Goal: Transaction & Acquisition: Obtain resource

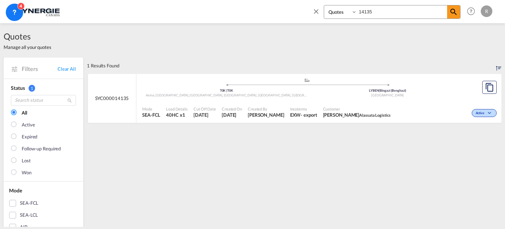
select select "Quotes"
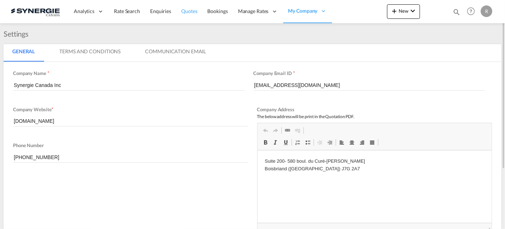
click at [190, 14] on span "Quotes" at bounding box center [189, 11] width 16 height 6
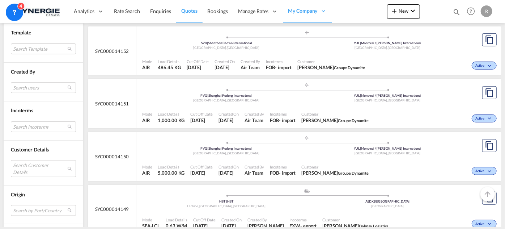
scroll to position [230, 0]
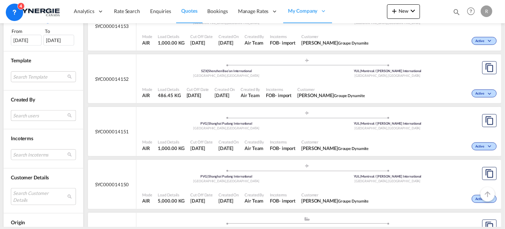
click at [34, 113] on md-select "Search users sugan T sugantha.rajan@freightfy.com raquel Jimenez raquel.jimenez…" at bounding box center [43, 115] width 65 height 11
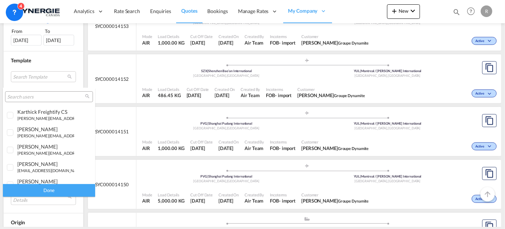
scroll to position [131, 0]
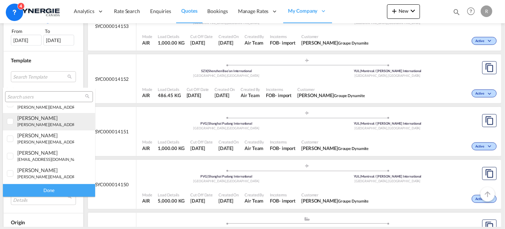
click at [34, 123] on small "r.ho@synergiecanada.com" at bounding box center [66, 124] width 98 height 5
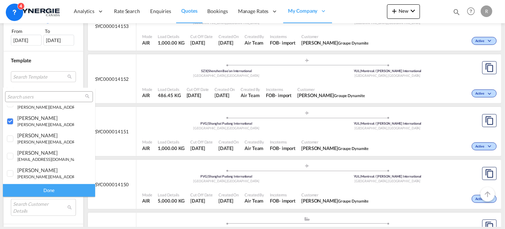
click at [56, 188] on div "Done" at bounding box center [49, 190] width 92 height 13
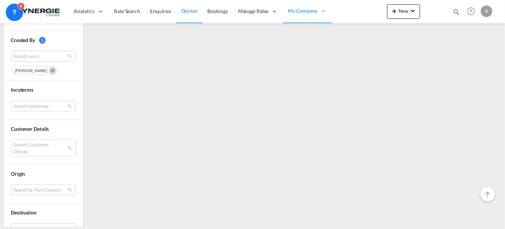
scroll to position [329, 0]
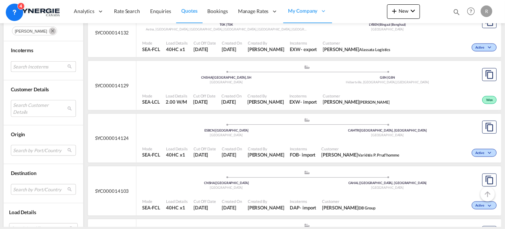
click at [46, 65] on md-select "Search Incoterms CFR-IMPORT cost and freight CPT-EXPORT carrier paid to CIP-IMP…" at bounding box center [43, 66] width 65 height 11
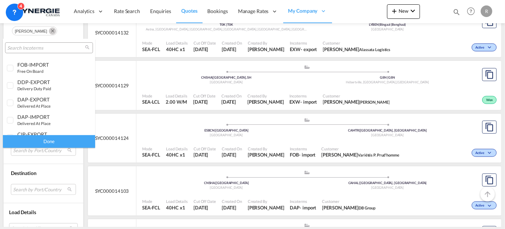
scroll to position [197, 0]
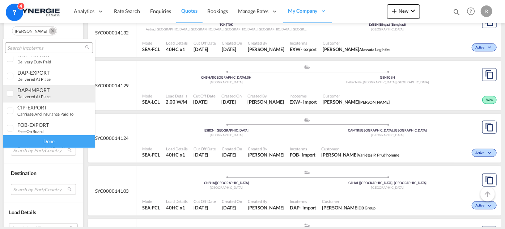
click at [46, 94] on small "delivered at place" at bounding box center [33, 96] width 33 height 5
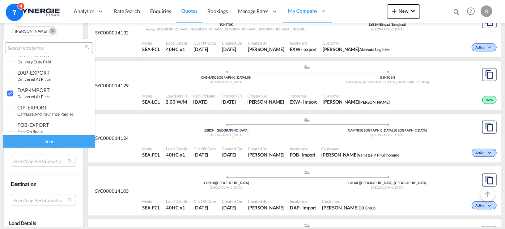
click at [63, 143] on div "Done" at bounding box center [49, 141] width 92 height 13
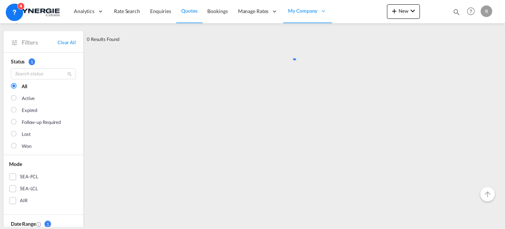
scroll to position [0, 0]
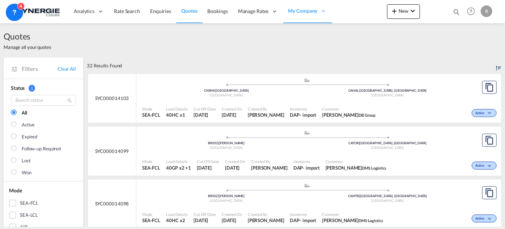
click at [359, 115] on span "DB Group" at bounding box center [367, 115] width 17 height 5
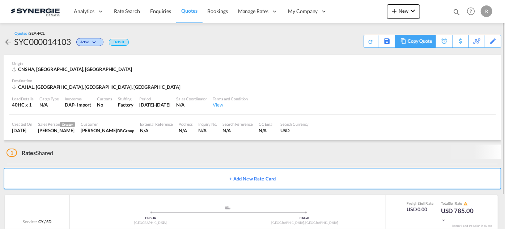
click at [424, 41] on div "Copy Quote" at bounding box center [420, 41] width 25 height 12
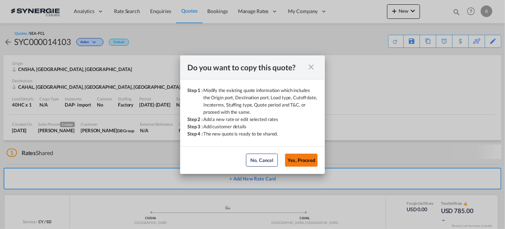
click at [311, 164] on button "Yes, Proceed" at bounding box center [301, 160] width 33 height 13
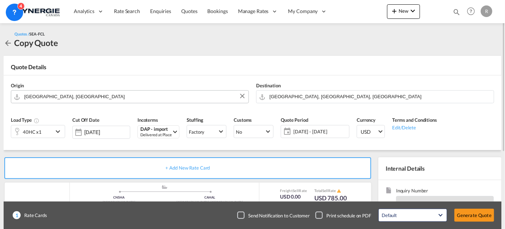
click at [133, 98] on input "[GEOGRAPHIC_DATA], [GEOGRAPHIC_DATA]" at bounding box center [134, 96] width 221 height 13
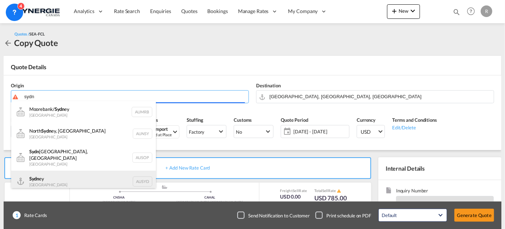
click at [57, 175] on div "Sydn ey [GEOGRAPHIC_DATA] AUSYD" at bounding box center [83, 182] width 145 height 22
type input "[GEOGRAPHIC_DATA], AUSYD"
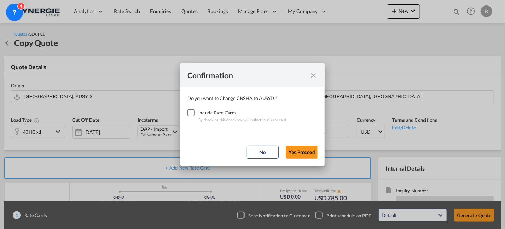
click at [193, 116] on div "Checkbox No Ink" at bounding box center [191, 112] width 7 height 7
click at [298, 152] on button "Yes,Proceed" at bounding box center [302, 152] width 32 height 13
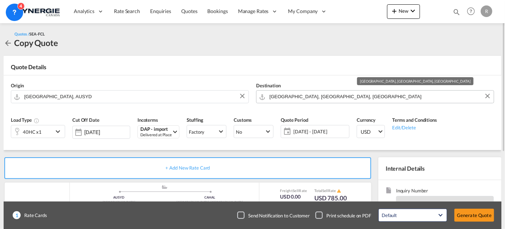
click at [326, 99] on input "[GEOGRAPHIC_DATA], [GEOGRAPHIC_DATA], [GEOGRAPHIC_DATA]" at bounding box center [380, 96] width 221 height 13
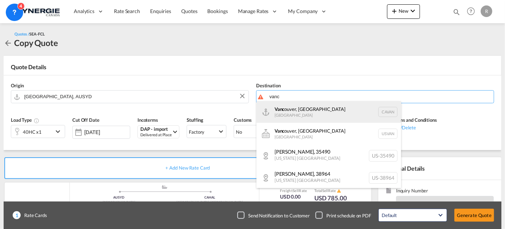
click at [306, 109] on div "Vanc ouver, [GEOGRAPHIC_DATA] [GEOGRAPHIC_DATA] [GEOGRAPHIC_DATA]" at bounding box center [329, 112] width 145 height 22
type input "[GEOGRAPHIC_DATA], [GEOGRAPHIC_DATA], CAVAN"
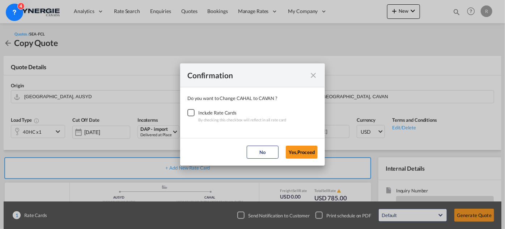
click at [191, 112] on div "Checkbox No Ink" at bounding box center [191, 112] width 7 height 7
click at [300, 157] on button "Yes,Proceed" at bounding box center [302, 152] width 32 height 13
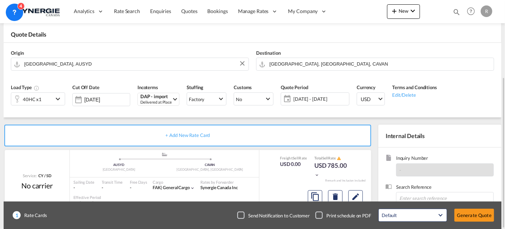
scroll to position [66, 0]
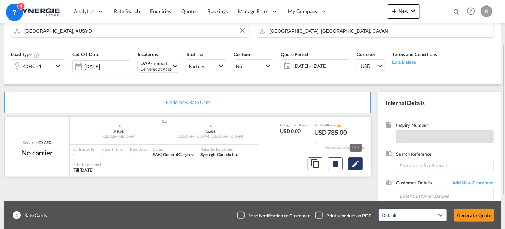
click at [360, 167] on md-icon "Edit" at bounding box center [356, 163] width 9 height 9
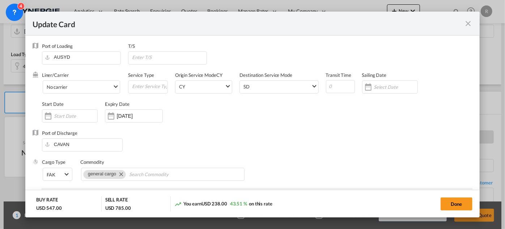
select select "per container"
select select "per B/L"
select select "per container"
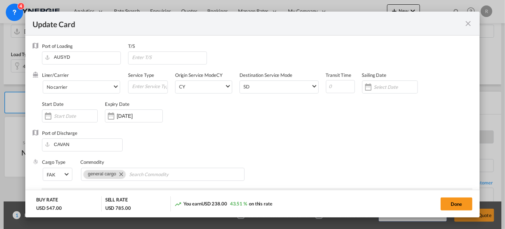
select select "per shipment"
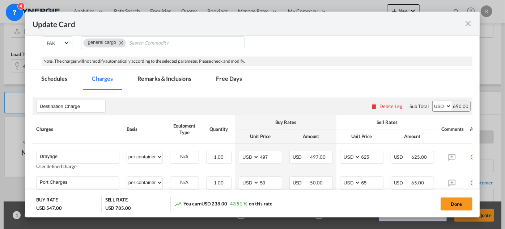
scroll to position [164, 0]
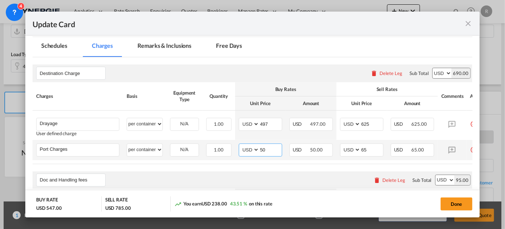
drag, startPoint x: 275, startPoint y: 149, endPoint x: 241, endPoint y: 146, distance: 33.9
click at [241, 146] on md-input-container "AED AFN ALL AMD ANG AOA ARS AUD AWG AZN BAM BBD BDT BGN BHD BIF BMD BND [PERSON…" at bounding box center [260, 149] width 43 height 13
type input "65"
type input "85"
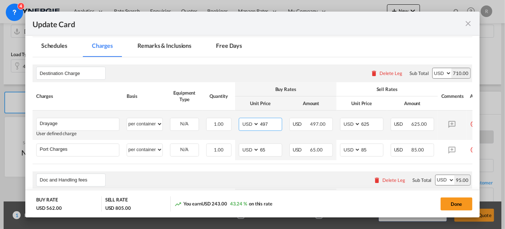
drag, startPoint x: 272, startPoint y: 123, endPoint x: 255, endPoint y: 124, distance: 17.8
click at [255, 124] on md-input-container "AED AFN ALL AMD ANG AOA ARS AUD AWG AZN BAM BBD BDT BGN BHD BIF BMD BND [PERSON…" at bounding box center [260, 124] width 43 height 13
type input "445"
drag, startPoint x: 373, startPoint y: 125, endPoint x: 350, endPoint y: 123, distance: 22.8
click at [350, 123] on md-input-container "AED AFN ALL AMD ANG AOA ARS AUD AWG AZN BAM BBD BDT BGN BHD BIF BMD BND [PERSON…" at bounding box center [361, 124] width 43 height 13
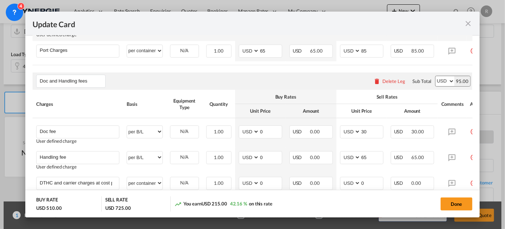
scroll to position [197, 0]
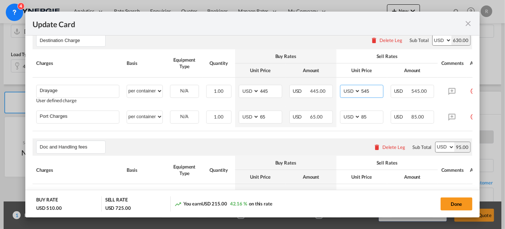
type input "545"
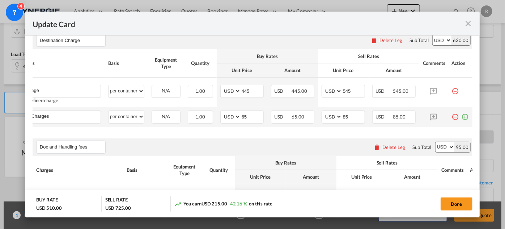
click at [462, 116] on md-icon "icon-plus-circle-outline green-400-fg" at bounding box center [465, 113] width 7 height 7
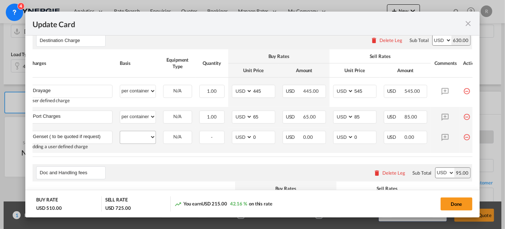
type input "Genset ( to be quoted if request)"
click at [136, 142] on select "per equipment per container per B/L per shipping bill per shipment per pallet p…" at bounding box center [137, 137] width 35 height 12
select select "per container"
click at [120, 131] on select "per equipment per container per B/L per shipping bill per shipment per pallet p…" at bounding box center [137, 137] width 35 height 12
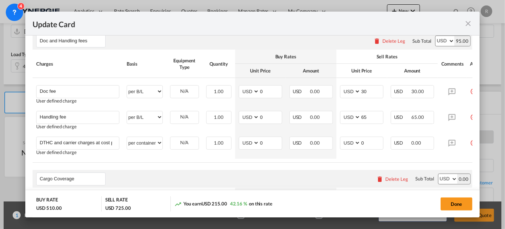
scroll to position [0, 23]
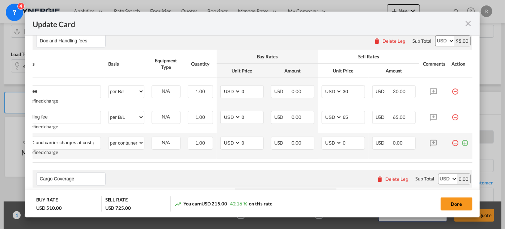
click at [462, 144] on md-icon "icon-plus-circle-outline green-400-fg" at bounding box center [465, 139] width 7 height 7
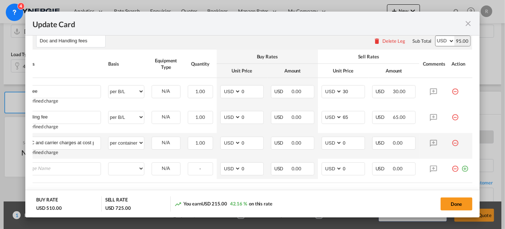
scroll to position [0, 7]
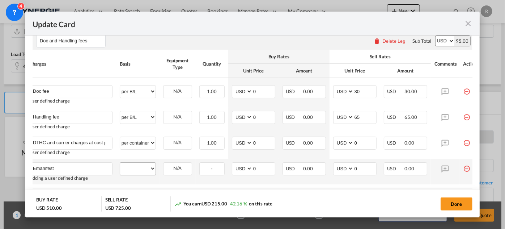
type input "Emanifest"
click at [146, 174] on select "per equipment per container per B/L per shipping bill per shipment per pallet p…" at bounding box center [137, 169] width 35 height 12
select select "per B/L"
click at [120, 164] on select "per equipment per container per B/L per shipping bill per shipment per pallet p…" at bounding box center [137, 169] width 35 height 12
drag, startPoint x: 360, startPoint y: 169, endPoint x: 351, endPoint y: 169, distance: 8.7
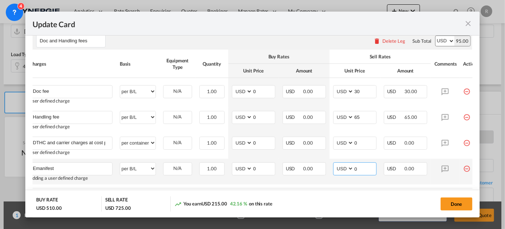
click at [353, 171] on md-input-container "AED AFN ALL AMD ANG AOA ARS AUD AWG AZN BAM BBD BDT BGN BHD BIF BMD BND [PERSON…" at bounding box center [354, 168] width 43 height 13
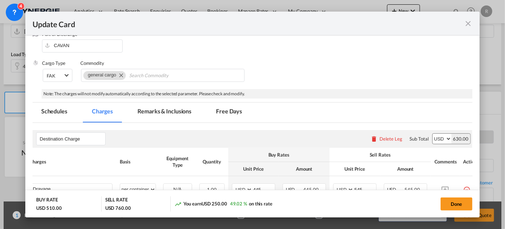
scroll to position [98, 0]
type input "35"
click at [175, 110] on md-tab-item "Remarks & Inclusions" at bounding box center [164, 113] width 71 height 20
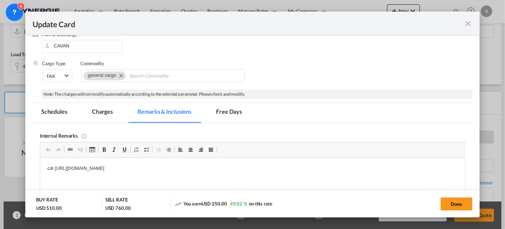
scroll to position [0, 0]
drag, startPoint x: 79, startPoint y: 324, endPoint x: 63, endPoint y: 167, distance: 158.3
drag, startPoint x: 43, startPoint y: 168, endPoint x: 264, endPoint y: 169, distance: 220.8
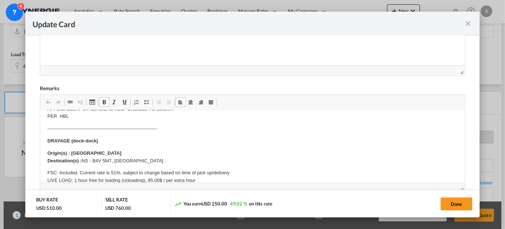
scroll to position [98, 0]
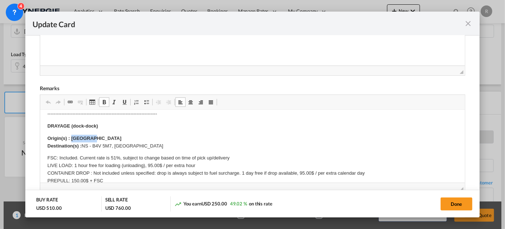
drag, startPoint x: 71, startPoint y: 136, endPoint x: 101, endPoint y: 137, distance: 30.4
click at [101, 137] on p "Origin(s) : Halifax Destination(s) : NS - B4V 5M7, [GEOGRAPHIC_DATA]" at bounding box center [252, 142] width 411 height 15
drag, startPoint x: 82, startPoint y: 144, endPoint x: 155, endPoint y: 146, distance: 73.1
click at [155, 146] on p "Origin(s) : Vancouver Destination(s) : NS - B4V 5M7, [GEOGRAPHIC_DATA]" at bounding box center [252, 142] width 411 height 15
click at [113, 155] on p "FSC: Included. Current rate is 51%, subject to change based on time of pick up/…" at bounding box center [252, 176] width 411 height 45
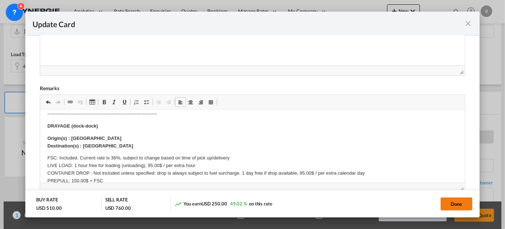
click at [465, 205] on button "Done" at bounding box center [457, 203] width 32 height 13
type input "[DATE]"
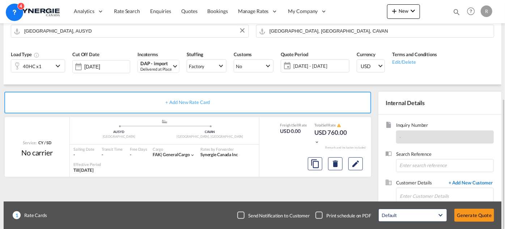
scroll to position [116, 0]
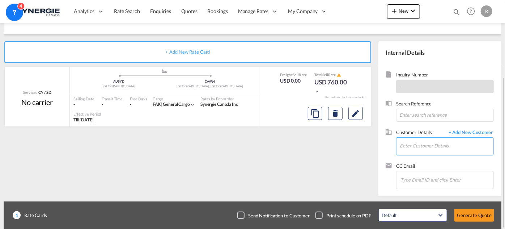
click at [421, 146] on input "Enter Customer Details" at bounding box center [447, 146] width 94 height 16
paste input "[EMAIL_ADDRESS][DOMAIN_NAME]"
drag, startPoint x: 419, startPoint y: 144, endPoint x: 388, endPoint y: 143, distance: 30.8
click at [388, 143] on div "Customer Details + Add New Customer Enter Customer Details [EMAIL_ADDRESS][DOMA…" at bounding box center [440, 146] width 109 height 34
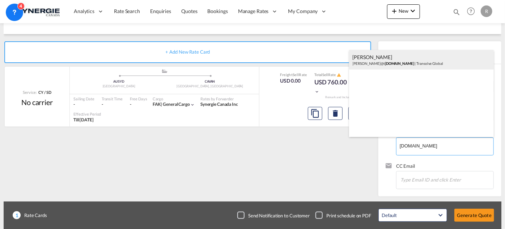
click at [386, 62] on div "[PERSON_NAME] [PERSON_NAME]@t [DOMAIN_NAME] | Transolve Global" at bounding box center [421, 60] width 145 height 20
type input "Transolve Global, [PERSON_NAME], [PERSON_NAME][EMAIL_ADDRESS][DOMAIN_NAME]"
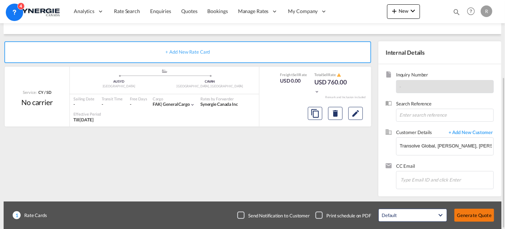
click at [475, 214] on button "Generate Quote" at bounding box center [475, 215] width 40 height 13
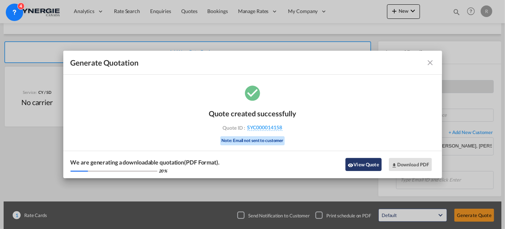
click at [371, 167] on button "View Quote" at bounding box center [364, 164] width 36 height 13
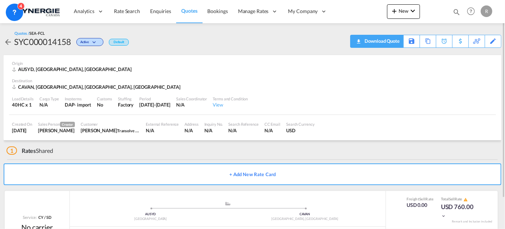
click at [391, 47] on download-pdf "Download Quote" at bounding box center [377, 41] width 46 height 12
click at [395, 42] on div "Download Quote" at bounding box center [381, 41] width 37 height 12
